Goal: Obtain resource: Download file/media

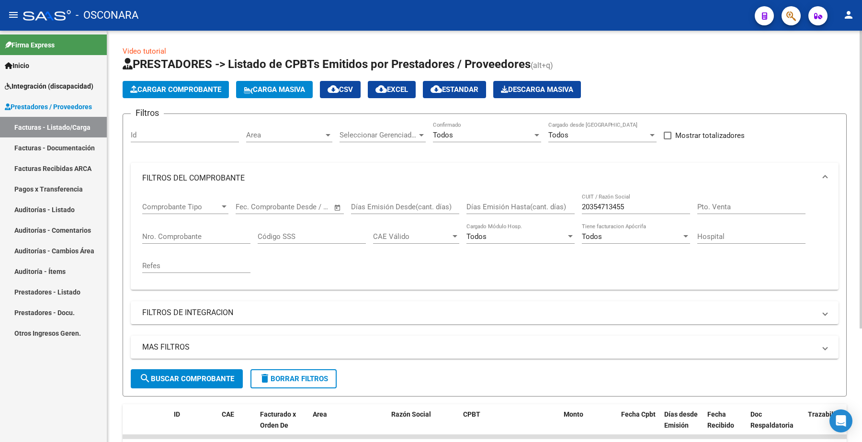
click at [611, 207] on input "20354713455" at bounding box center [636, 207] width 108 height 9
drag, startPoint x: 628, startPoint y: 207, endPoint x: 572, endPoint y: 208, distance: 56.1
click at [572, 208] on div "Comprobante Tipo Comprobante Tipo Fecha inicio – Fecha fin Fec. Comprobante Des…" at bounding box center [484, 238] width 685 height 89
click at [164, 230] on div "Nro. Comprobante" at bounding box center [196, 233] width 108 height 21
click at [164, 234] on input "Nro. Comprobante" at bounding box center [196, 236] width 108 height 9
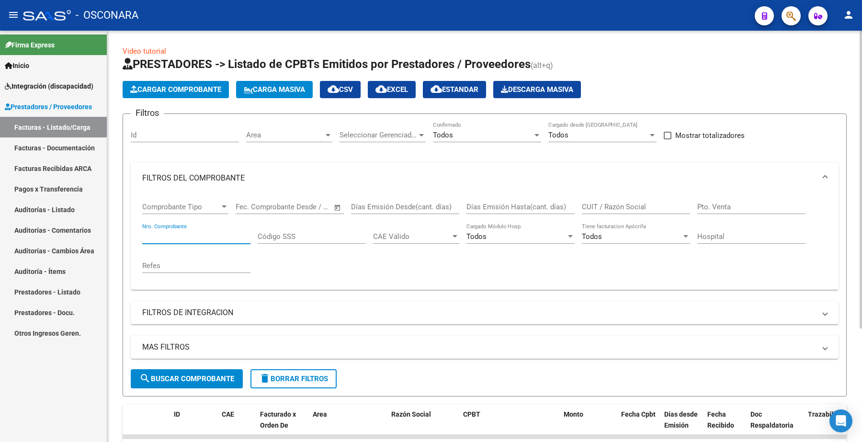
paste input "181"
type input "181"
click at [195, 375] on span "search Buscar Comprobante" at bounding box center [186, 379] width 95 height 9
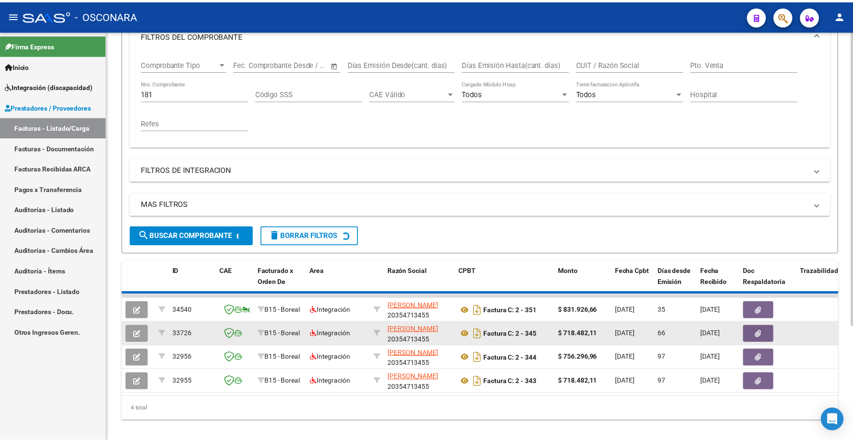
scroll to position [161, 0]
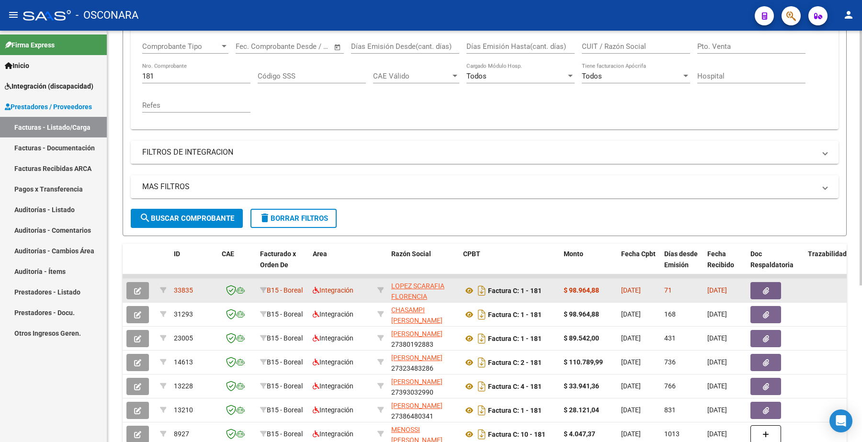
click at [137, 287] on icon "button" at bounding box center [137, 290] width 7 height 7
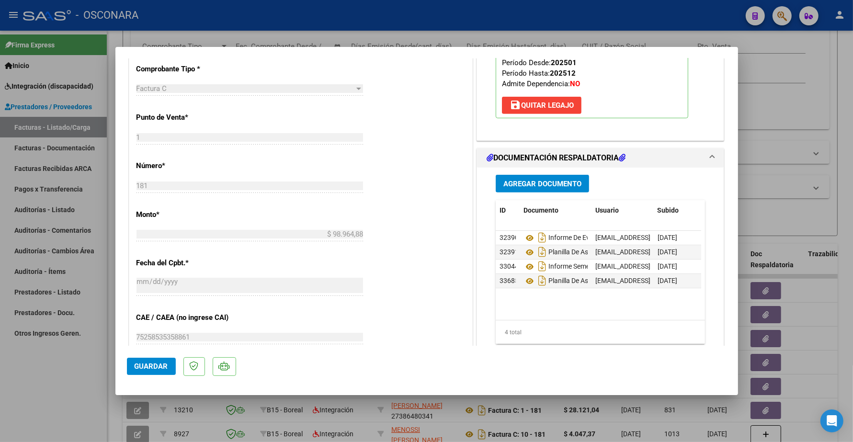
scroll to position [479, 0]
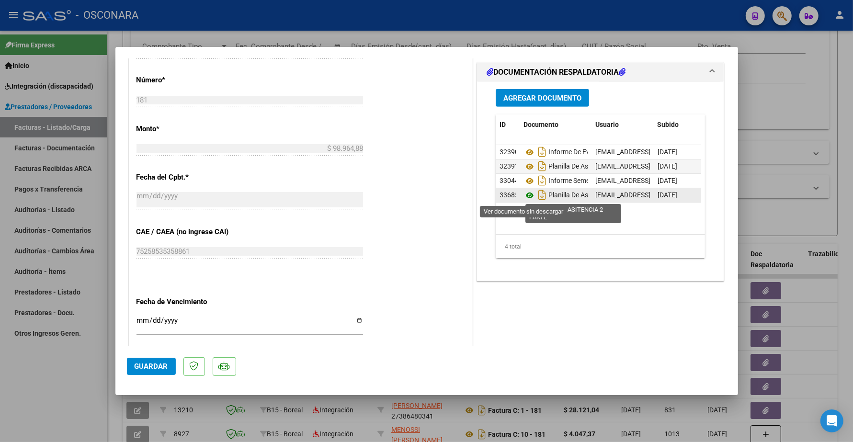
click at [525, 197] on icon at bounding box center [530, 195] width 12 height 11
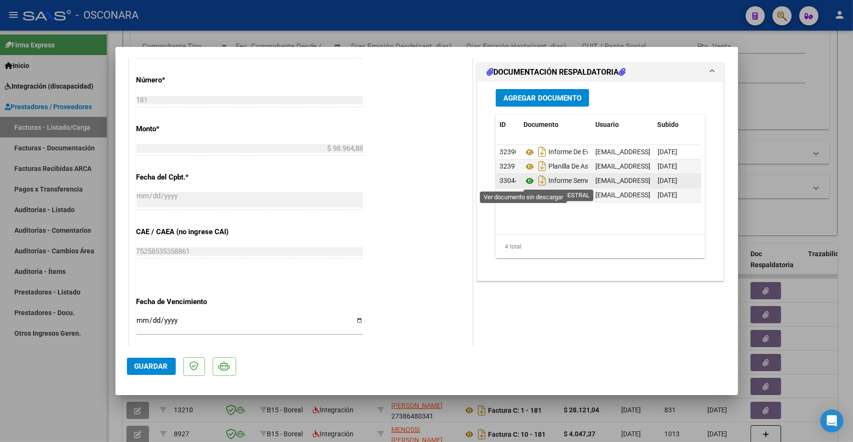
click at [526, 183] on icon at bounding box center [530, 180] width 12 height 11
click at [525, 176] on icon at bounding box center [530, 180] width 12 height 11
click at [524, 181] on icon at bounding box center [530, 180] width 12 height 11
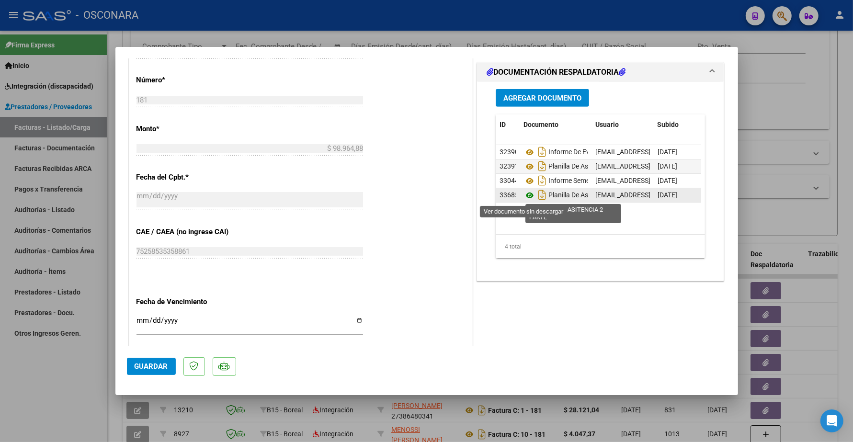
click at [525, 197] on icon at bounding box center [530, 195] width 12 height 11
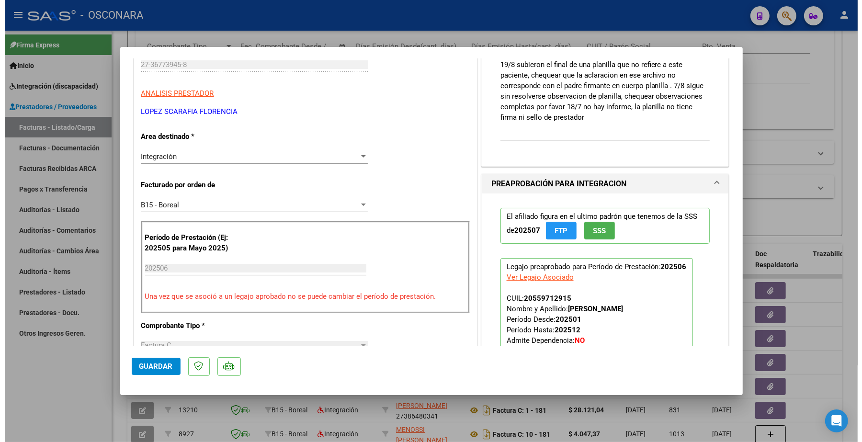
scroll to position [0, 0]
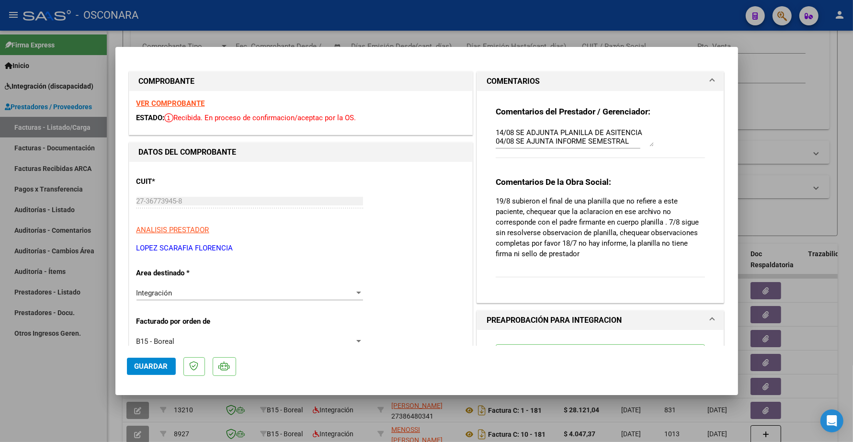
click at [197, 101] on strong "VER COMPROBANTE" at bounding box center [171, 103] width 69 height 9
type input "$ 0,00"
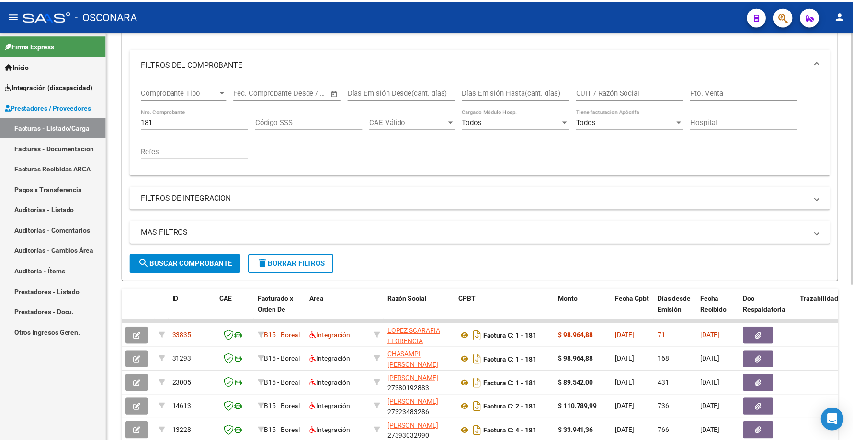
scroll to position [161, 0]
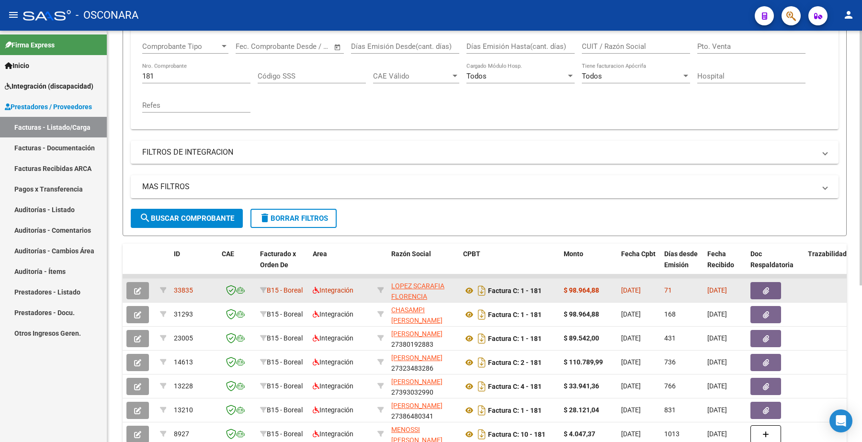
click at [139, 289] on icon "button" at bounding box center [137, 290] width 7 height 7
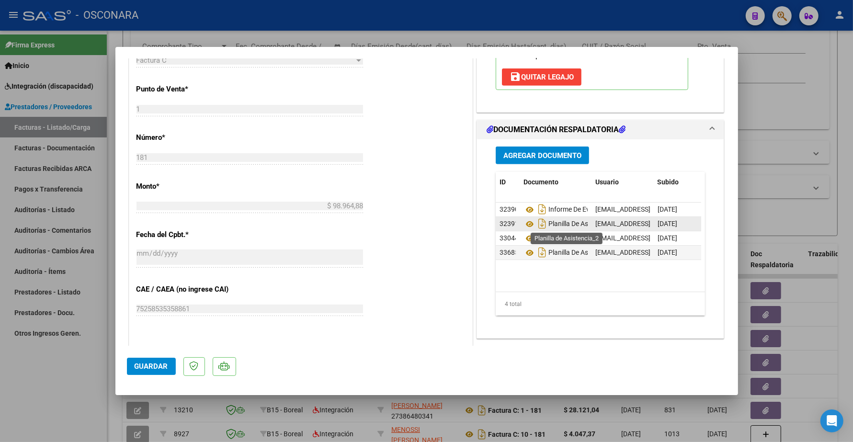
scroll to position [479, 0]
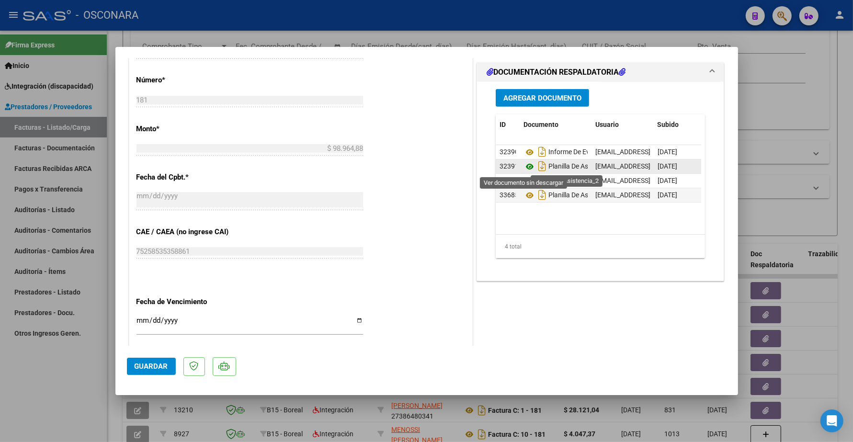
click at [525, 164] on icon at bounding box center [530, 166] width 12 height 11
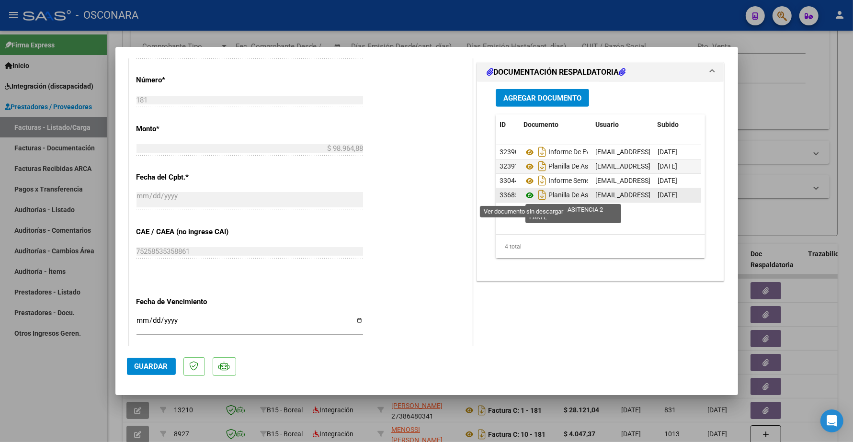
click at [524, 195] on icon at bounding box center [530, 195] width 12 height 11
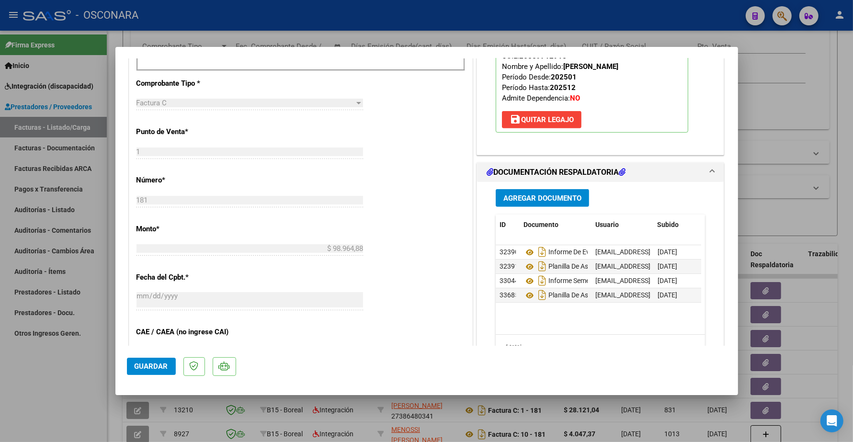
scroll to position [419, 0]
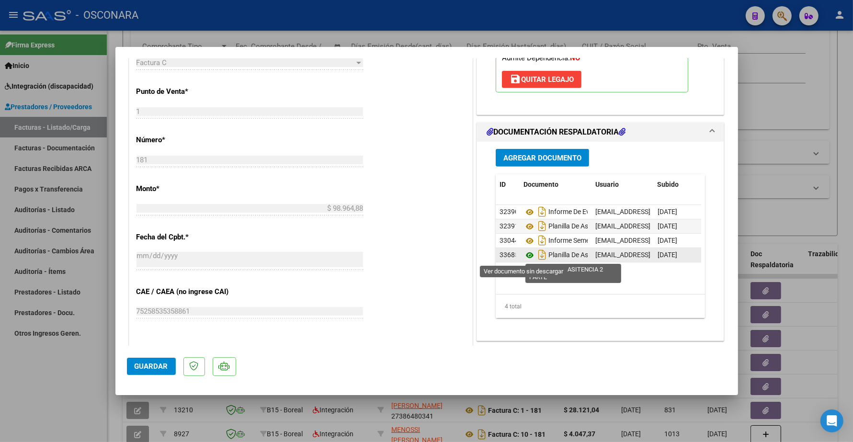
click at [524, 252] on icon at bounding box center [530, 255] width 12 height 11
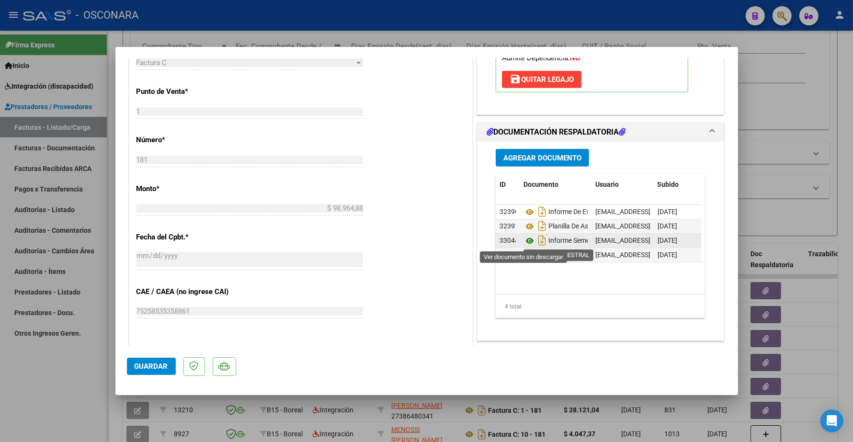
click at [525, 240] on icon at bounding box center [530, 240] width 12 height 11
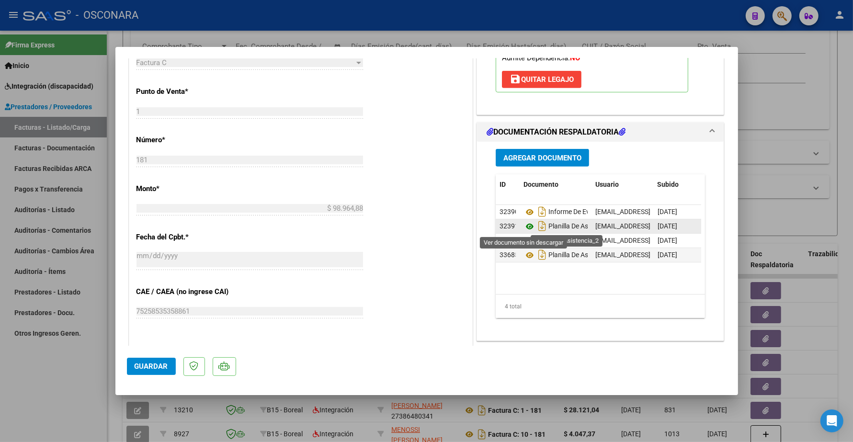
click at [524, 228] on icon at bounding box center [530, 226] width 12 height 11
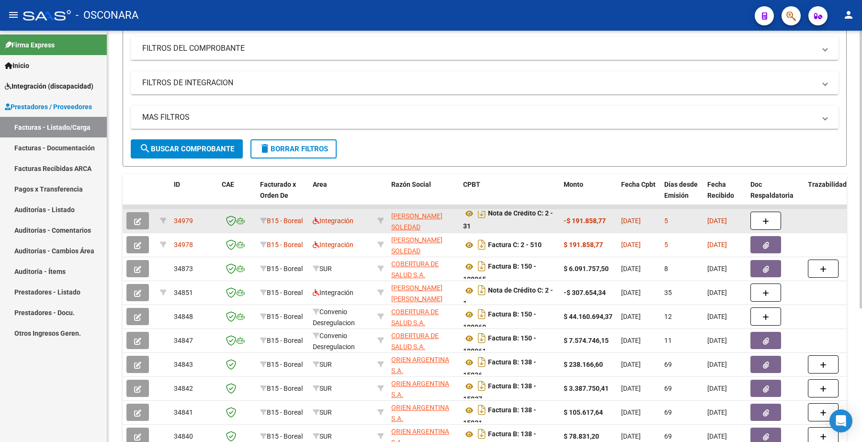
scroll to position [180, 0]
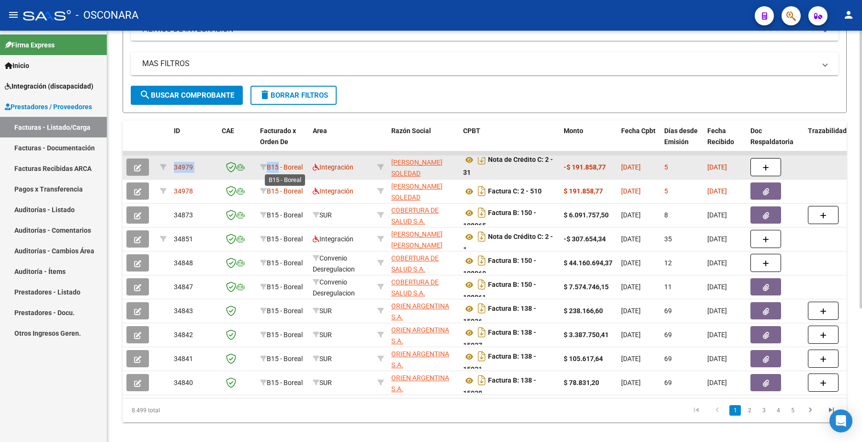
drag, startPoint x: 121, startPoint y: 152, endPoint x: 276, endPoint y: 162, distance: 155.6
click at [276, 162] on div "Video tutorial PRESTADORES -> Listado de CPBTs Emitidos por Prestadores / Prove…" at bounding box center [484, 152] width 755 height 602
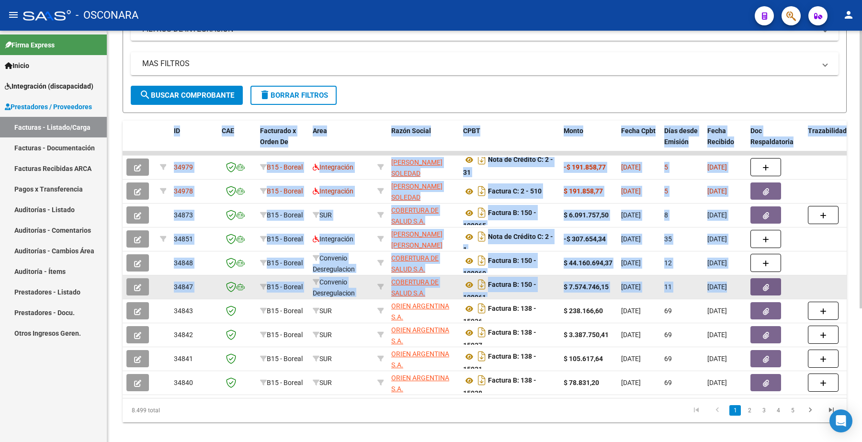
drag, startPoint x: 116, startPoint y: 114, endPoint x: 833, endPoint y: 280, distance: 735.4
click at [833, 280] on div "Video tutorial PRESTADORES -> Listado de CPBTs Emitidos por Prestadores / Prove…" at bounding box center [484, 152] width 755 height 602
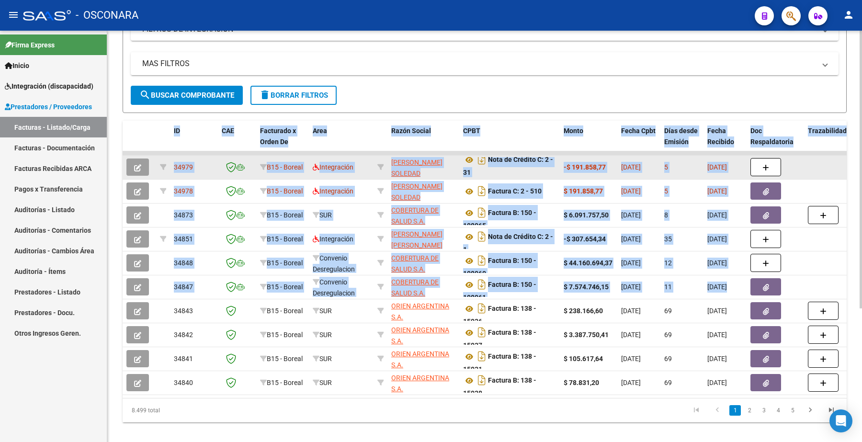
click at [824, 159] on datatable-body-cell at bounding box center [832, 167] width 57 height 23
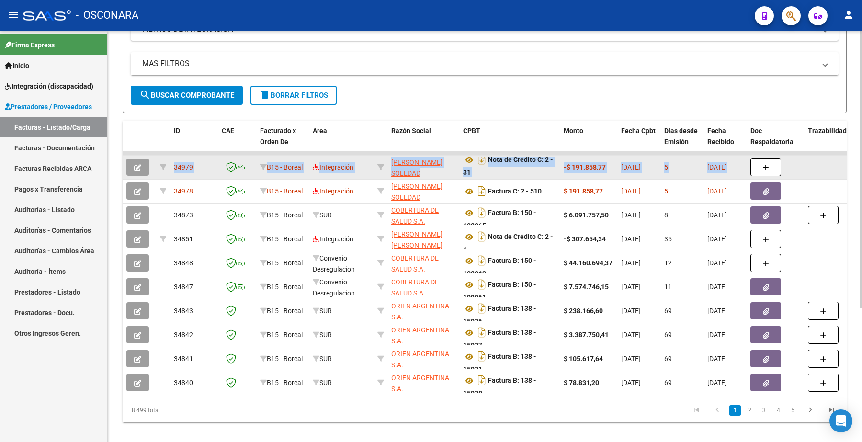
drag, startPoint x: 118, startPoint y: 151, endPoint x: 825, endPoint y: 159, distance: 706.8
click at [825, 159] on div "Video tutorial PRESTADORES -> Listado de CPBTs Emitidos por Prestadores / Prove…" at bounding box center [484, 152] width 755 height 602
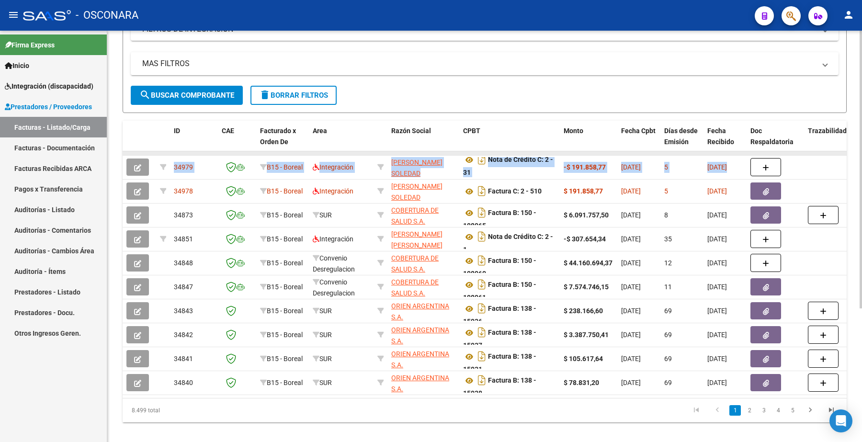
click at [826, 152] on datatable-body-cell at bounding box center [832, 153] width 57 height 4
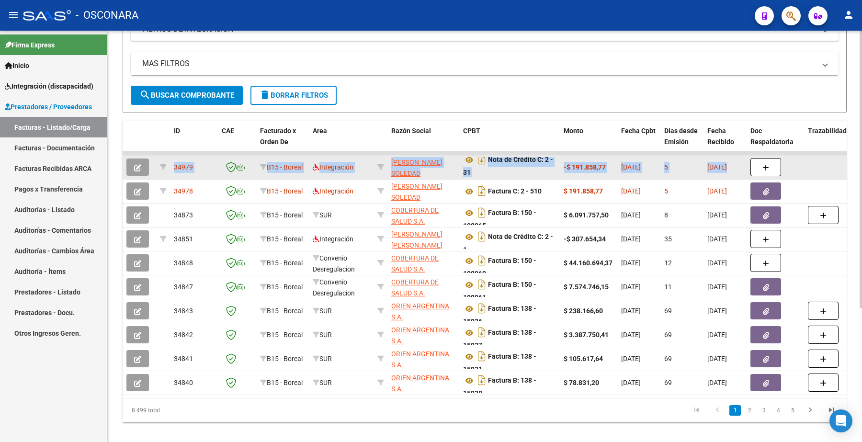
drag, startPoint x: 116, startPoint y: 152, endPoint x: 804, endPoint y: 167, distance: 687.7
click at [804, 167] on div "Video tutorial PRESTADORES -> Listado de CPBTs Emitidos por Prestadores / Prove…" at bounding box center [484, 152] width 755 height 602
click at [810, 160] on datatable-body-cell at bounding box center [832, 167] width 57 height 23
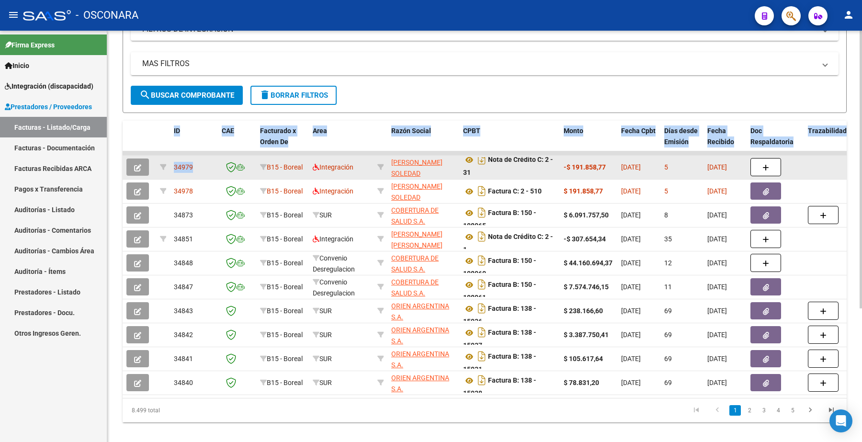
drag, startPoint x: 118, startPoint y: 149, endPoint x: 210, endPoint y: 164, distance: 92.9
click at [210, 164] on div "Video tutorial PRESTADORES -> Listado de CPBTs Emitidos por Prestadores / Prove…" at bounding box center [484, 152] width 755 height 602
click at [211, 156] on datatable-body-cell "34979" at bounding box center [194, 167] width 48 height 23
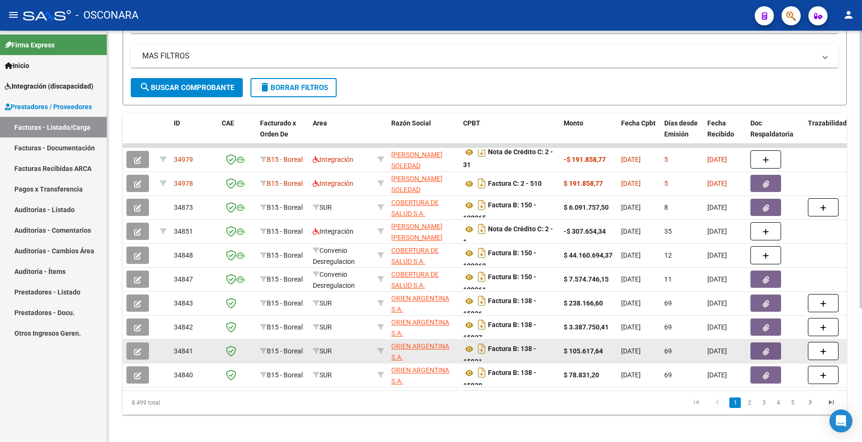
scroll to position [199, 0]
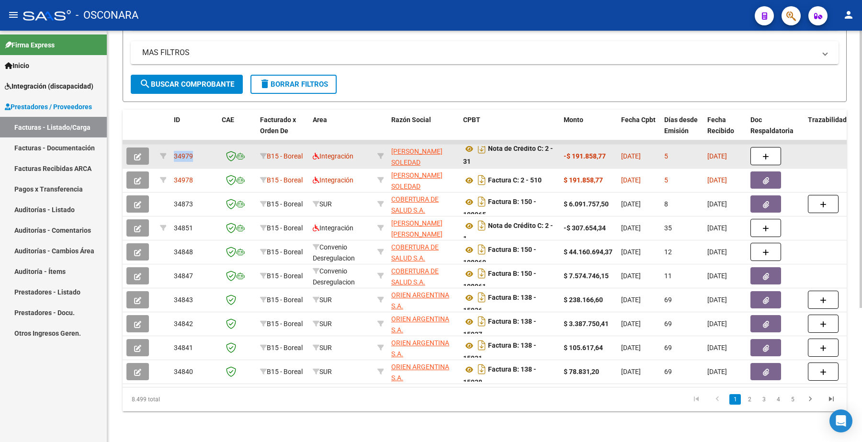
drag, startPoint x: 118, startPoint y: 131, endPoint x: 212, endPoint y: 138, distance: 94.7
click at [212, 138] on div "Video tutorial PRESTADORES -> Listado de CPBTs Emitidos por Prestadores / Prove…" at bounding box center [484, 141] width 755 height 602
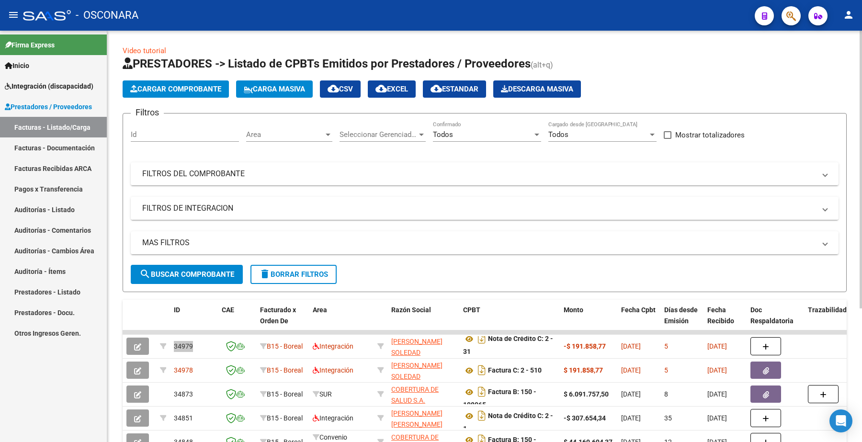
scroll to position [0, 0]
click at [342, 198] on mat-expansion-panel-header "FILTROS DE INTEGRACION" at bounding box center [485, 208] width 708 height 23
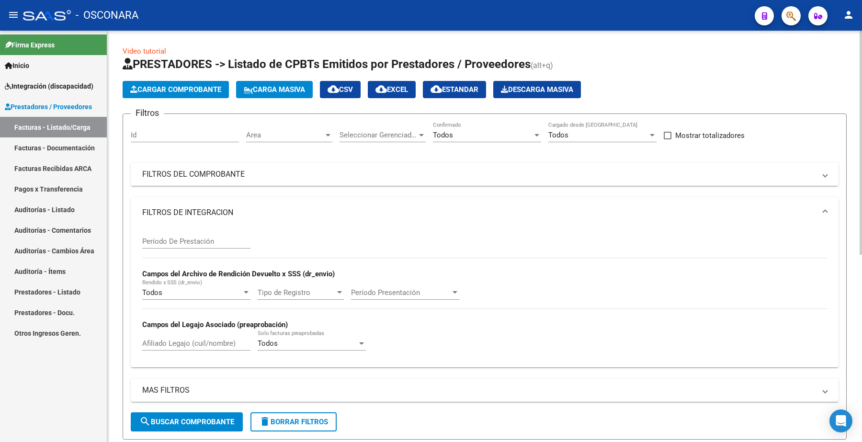
click at [418, 163] on mat-expansion-panel-header "FILTROS DEL COMPROBANTE" at bounding box center [485, 174] width 708 height 23
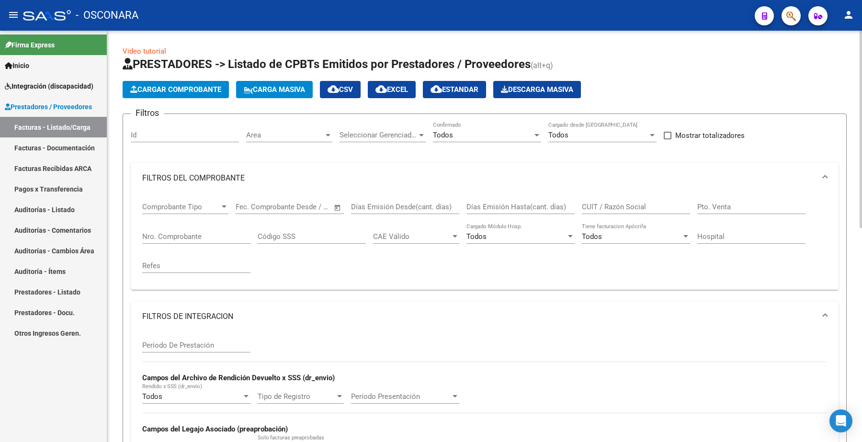
click at [631, 204] on input "CUIT / Razón Social" at bounding box center [636, 207] width 108 height 9
paste input "27206554652"
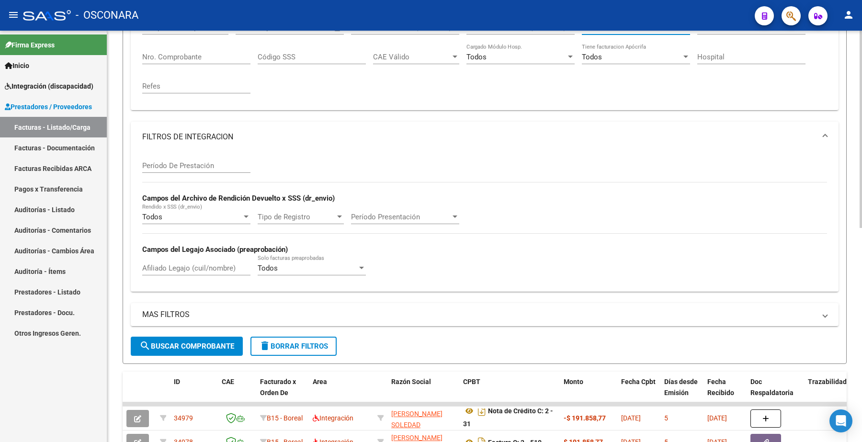
type input "27206554652"
click at [209, 339] on button "search Buscar Comprobante" at bounding box center [187, 346] width 112 height 19
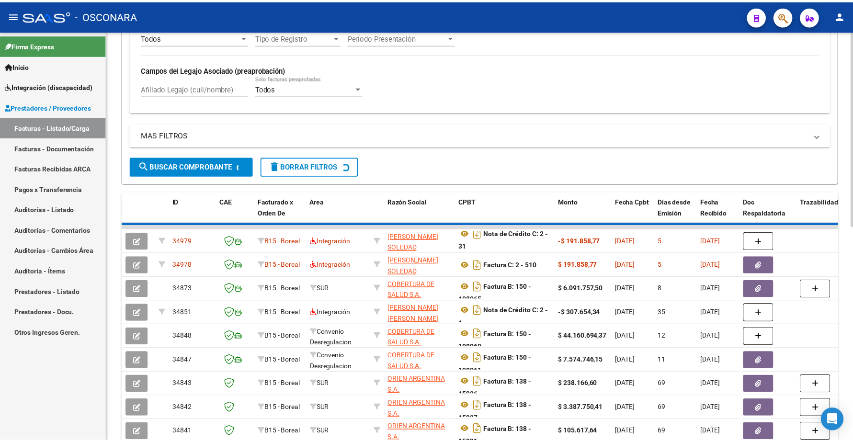
scroll to position [305, 0]
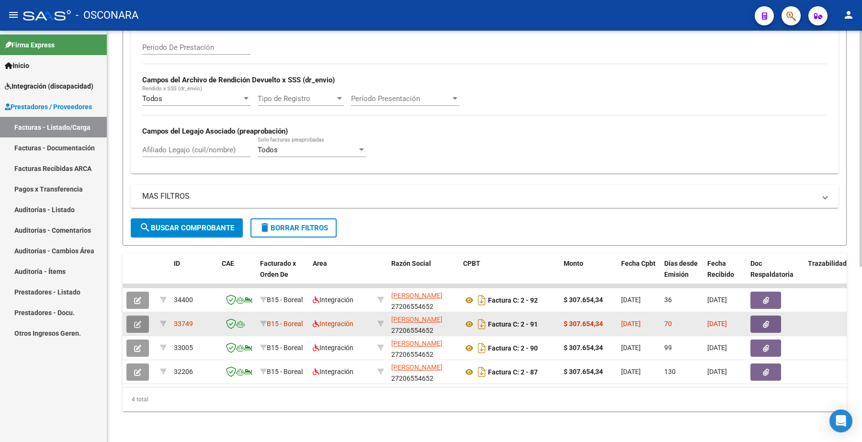
click at [142, 316] on button "button" at bounding box center [137, 324] width 23 height 17
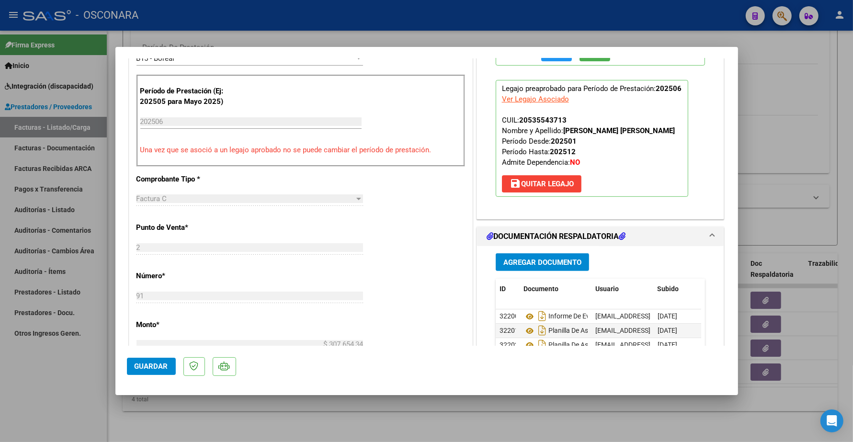
scroll to position [359, 0]
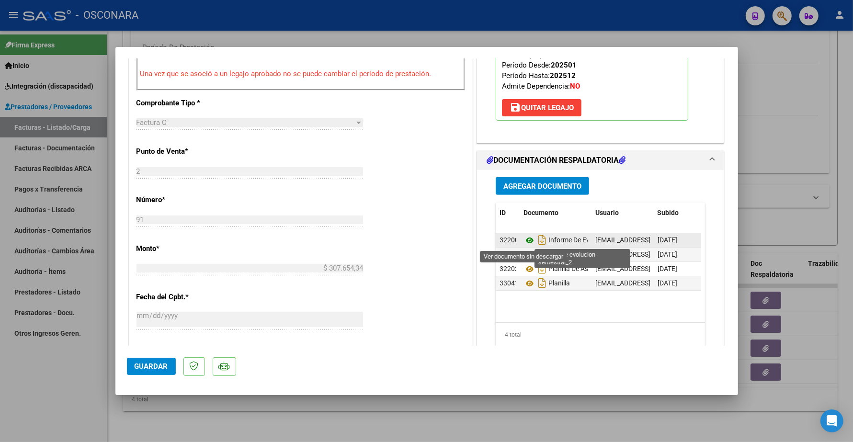
click at [524, 241] on icon at bounding box center [530, 240] width 12 height 11
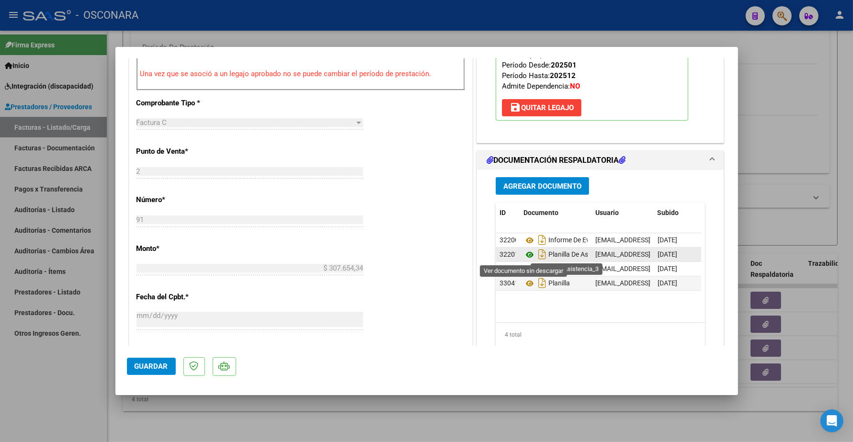
click at [525, 255] on icon at bounding box center [530, 254] width 12 height 11
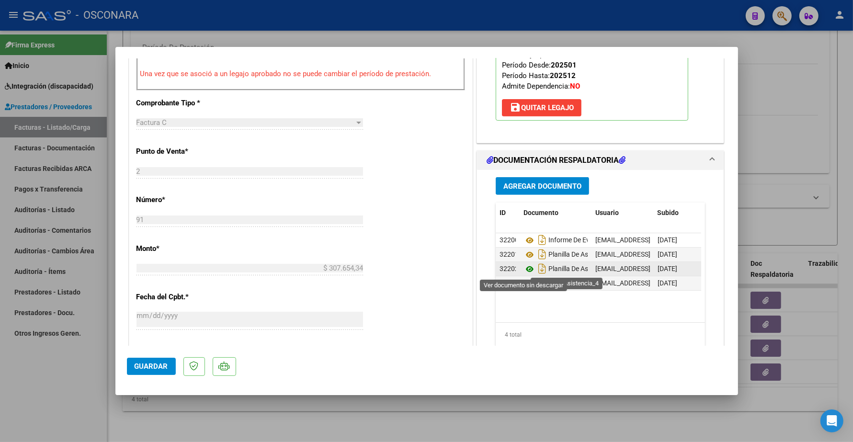
click at [524, 272] on icon at bounding box center [530, 269] width 12 height 11
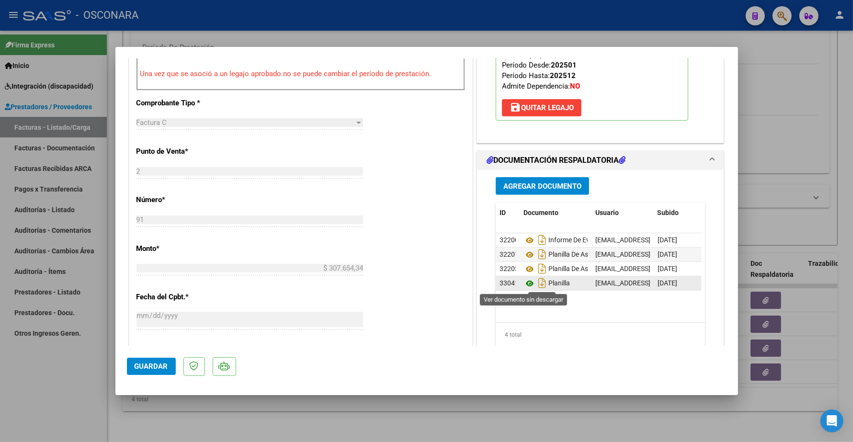
click at [524, 282] on icon at bounding box center [530, 283] width 12 height 11
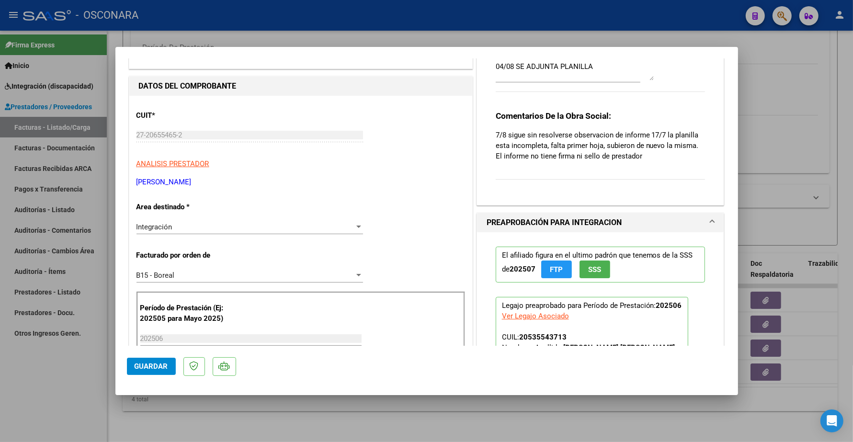
scroll to position [0, 0]
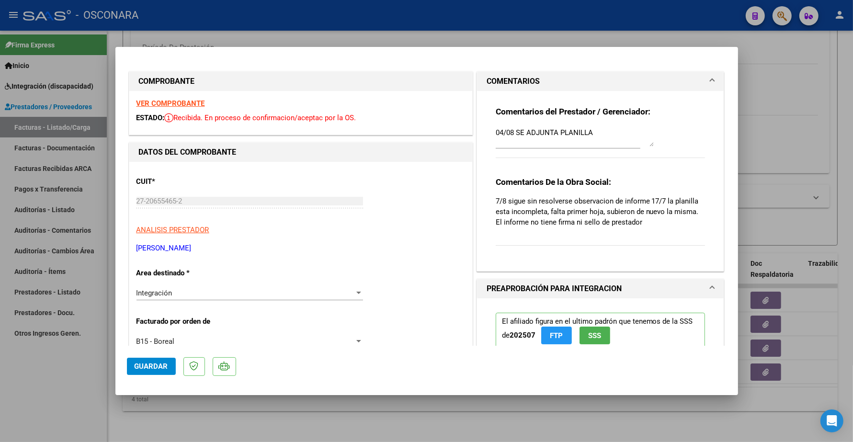
click at [187, 101] on strong "VER COMPROBANTE" at bounding box center [171, 103] width 69 height 9
